Goal: Information Seeking & Learning: Learn about a topic

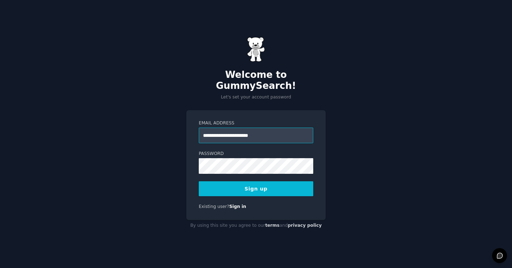
drag, startPoint x: 276, startPoint y: 131, endPoint x: 208, endPoint y: 130, distance: 68.3
click at [208, 130] on input "**********" at bounding box center [256, 136] width 115 height 16
type input "*"
type input "**********"
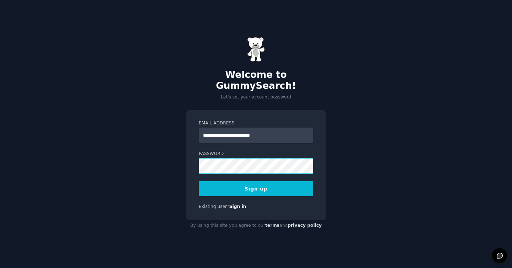
click at [199, 181] on button "Sign up" at bounding box center [256, 188] width 115 height 15
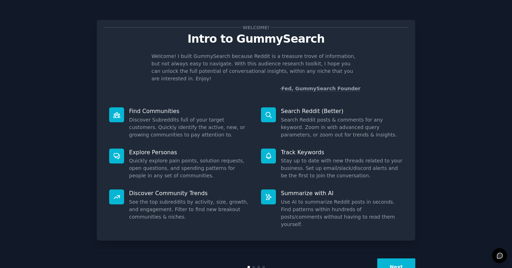
click at [391, 259] on button "Next" at bounding box center [396, 267] width 38 height 17
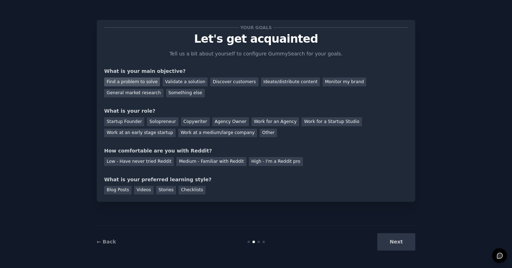
click at [143, 78] on div "Find a problem to solve" at bounding box center [132, 82] width 56 height 9
click at [240, 81] on div "Discover customers" at bounding box center [234, 82] width 48 height 9
click at [131, 89] on div "General market research" at bounding box center [133, 93] width 59 height 9
click at [165, 121] on div "Solopreneur" at bounding box center [162, 121] width 31 height 9
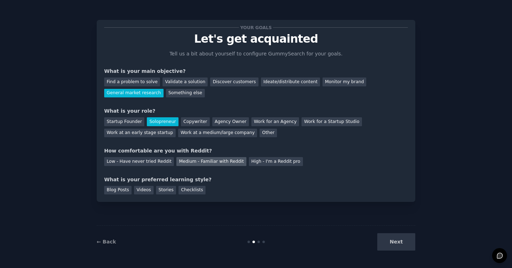
click at [211, 163] on div "Medium - Familiar with Reddit" at bounding box center [211, 161] width 70 height 9
click at [111, 191] on div "Blog Posts" at bounding box center [117, 190] width 27 height 9
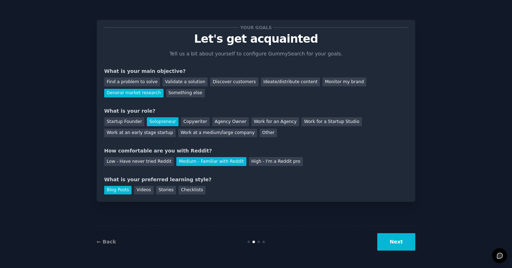
click at [388, 240] on button "Next" at bounding box center [396, 241] width 38 height 17
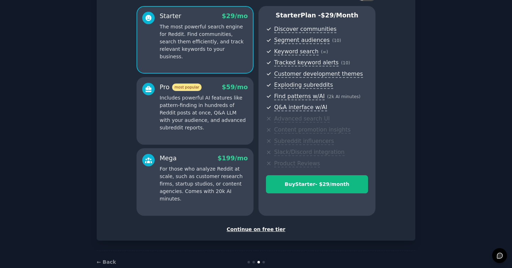
scroll to position [59, 0]
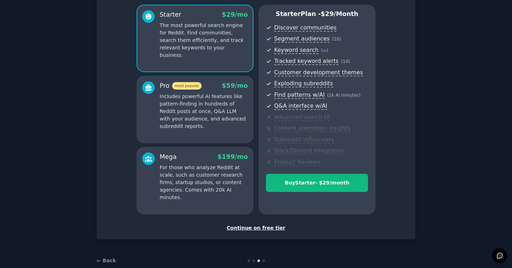
click at [267, 228] on div "Continue on free tier" at bounding box center [256, 227] width 304 height 7
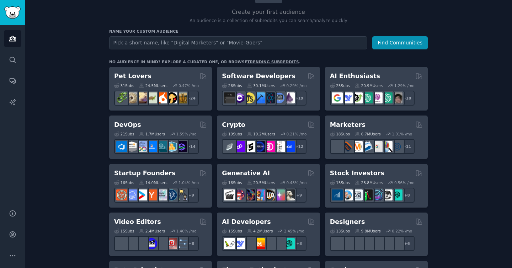
scroll to position [70, 0]
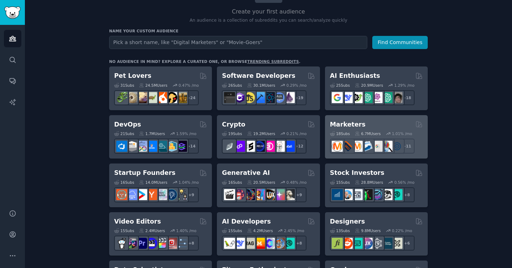
click at [356, 117] on div "Marketers 18 Sub s 6.7M Users 1.01 % /mo + 11" at bounding box center [376, 137] width 103 height 44
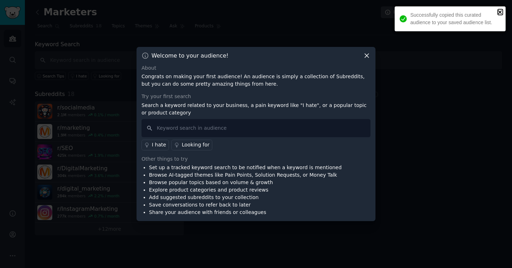
click at [499, 11] on icon "close" at bounding box center [500, 12] width 4 height 4
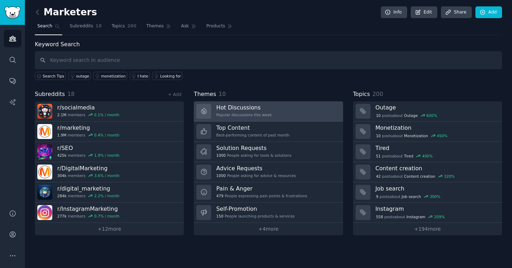
click at [292, 105] on link "Hot Discussions Popular discussions this week" at bounding box center [268, 111] width 149 height 20
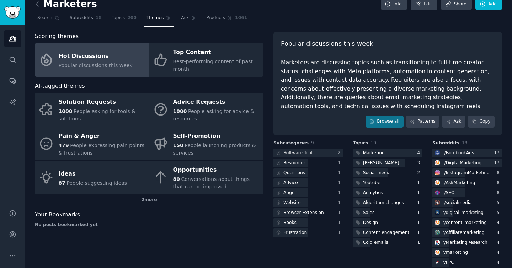
scroll to position [3, 0]
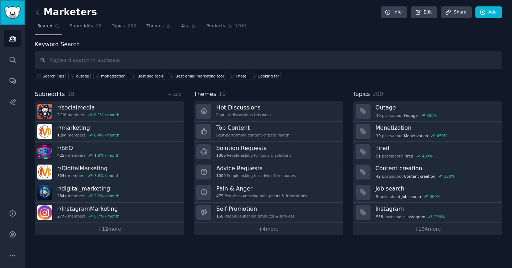
click at [8, 18] on img "Sidebar" at bounding box center [12, 12] width 16 height 12
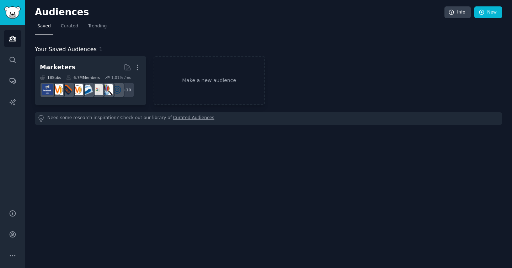
click at [178, 118] on link "Curated Audiences" at bounding box center [193, 118] width 41 height 7
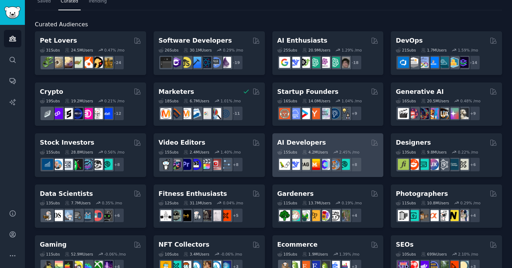
scroll to position [36, 0]
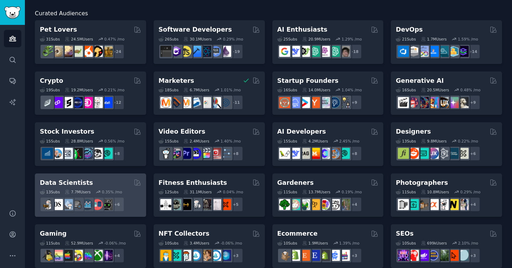
click at [111, 178] on div "Data Scientists 13 Sub s 7.7M Users 0.35 % /mo + 6" at bounding box center [90, 196] width 111 height 44
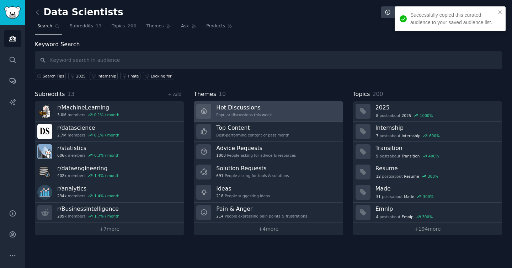
click at [279, 106] on link "Hot Discussions Popular discussions this week" at bounding box center [268, 111] width 149 height 20
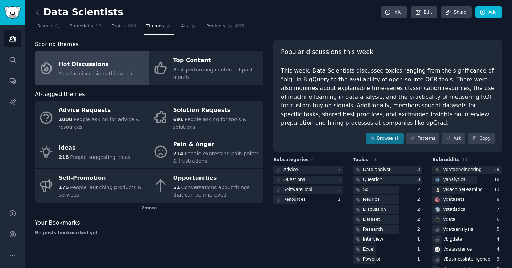
click at [39, 16] on link at bounding box center [39, 12] width 9 height 11
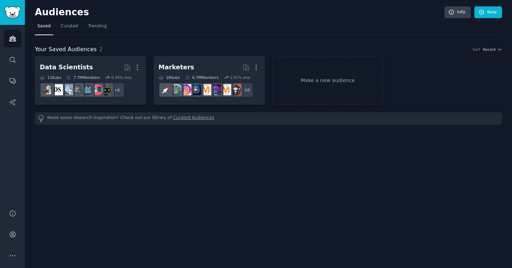
click at [197, 118] on link "Curated Audiences" at bounding box center [193, 118] width 41 height 7
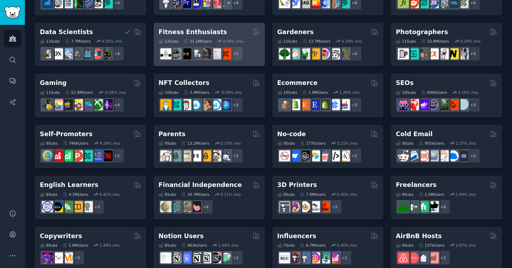
scroll to position [188, 0]
